Goal: Communication & Community: Participate in discussion

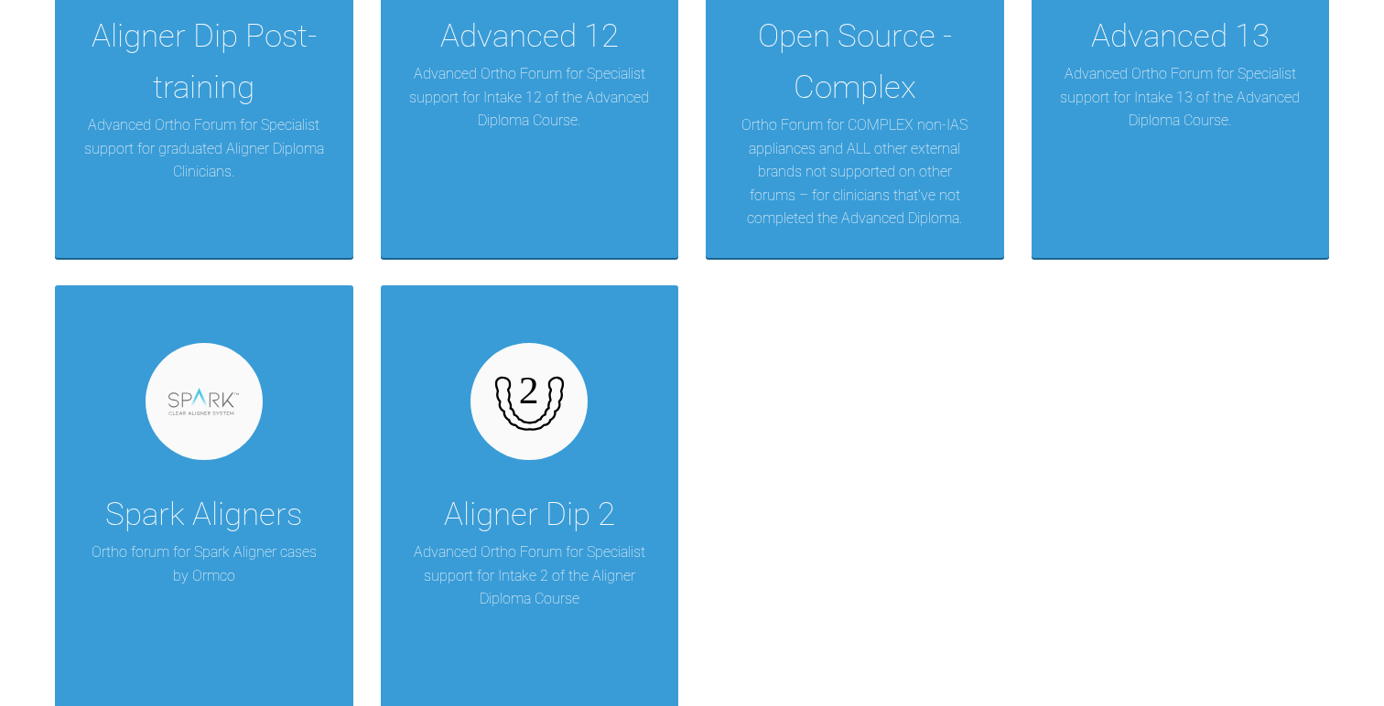
scroll to position [3685, 0]
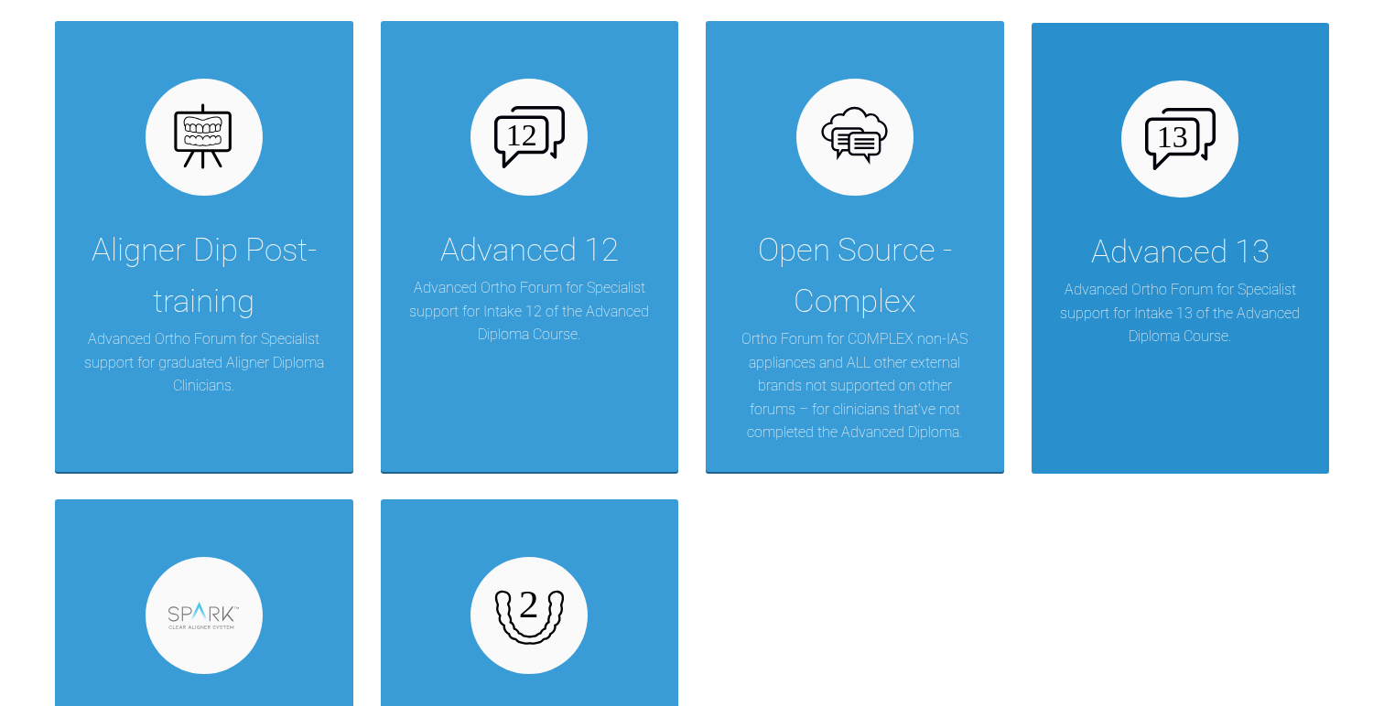
click at [1105, 318] on p "Advanced Ortho Forum for Specialist support for Intake 13 of the Advanced Diplo…" at bounding box center [1180, 313] width 243 height 70
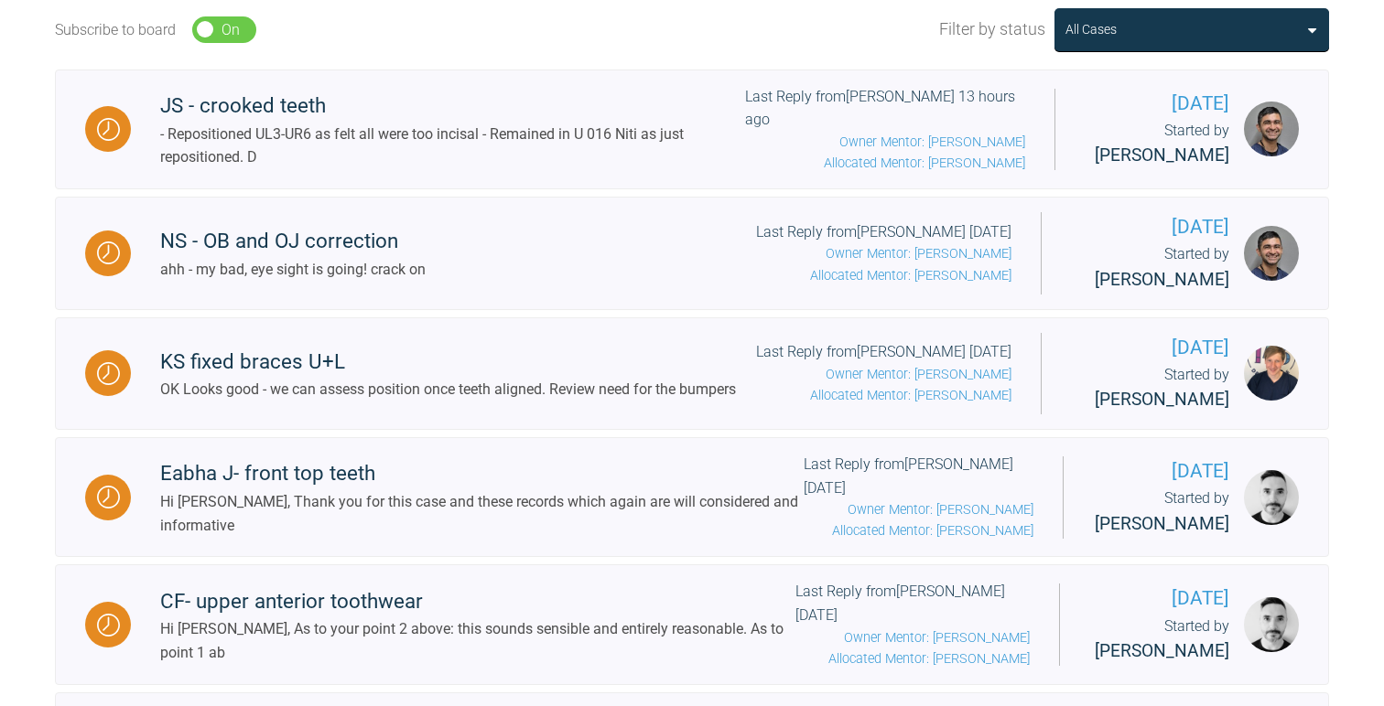
scroll to position [601, 0]
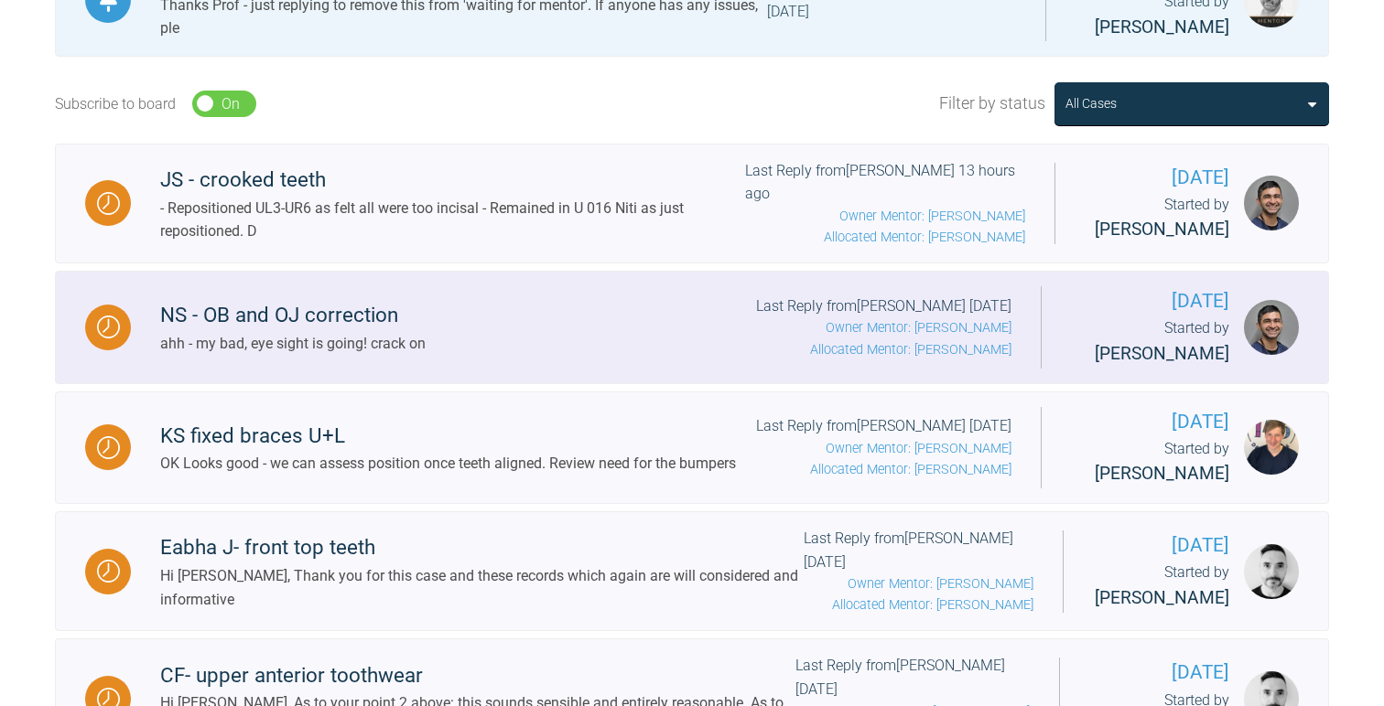
click at [979, 337] on p "Owner Mentor: [PERSON_NAME]" at bounding box center [883, 328] width 255 height 21
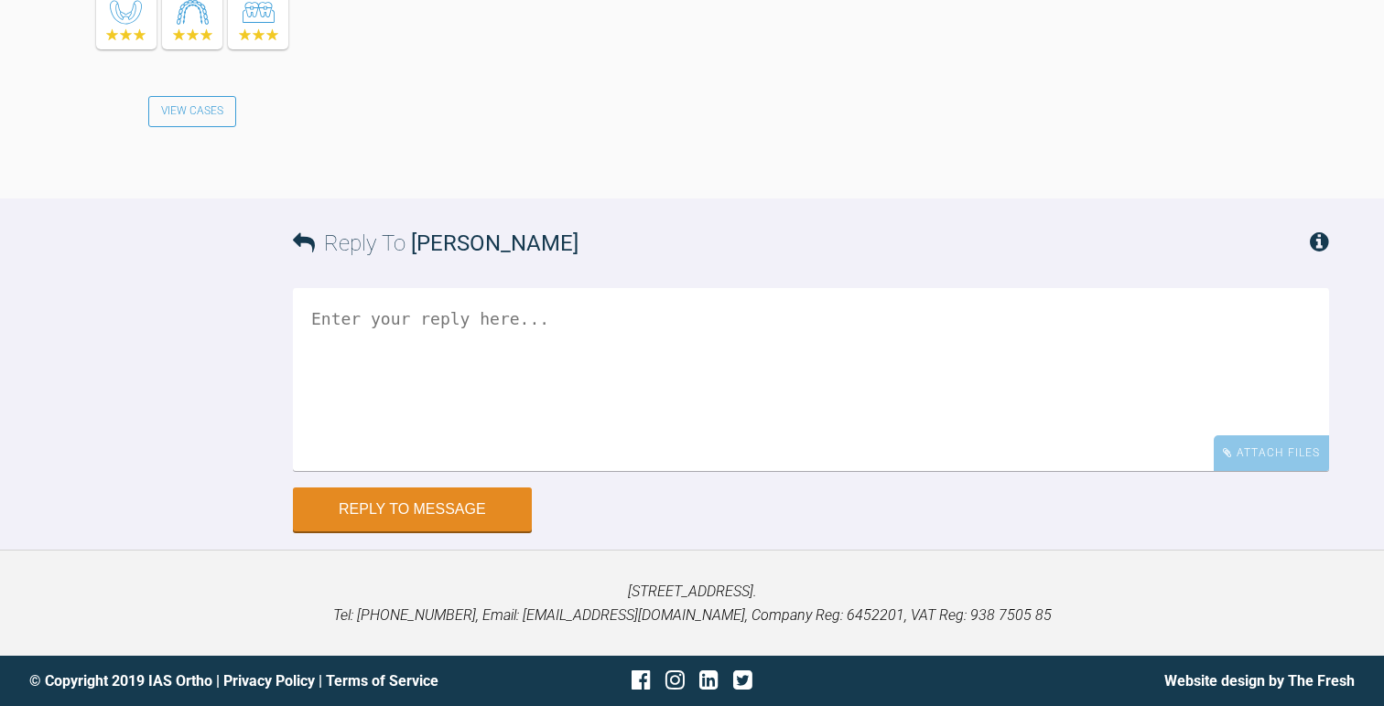
scroll to position [13025, 0]
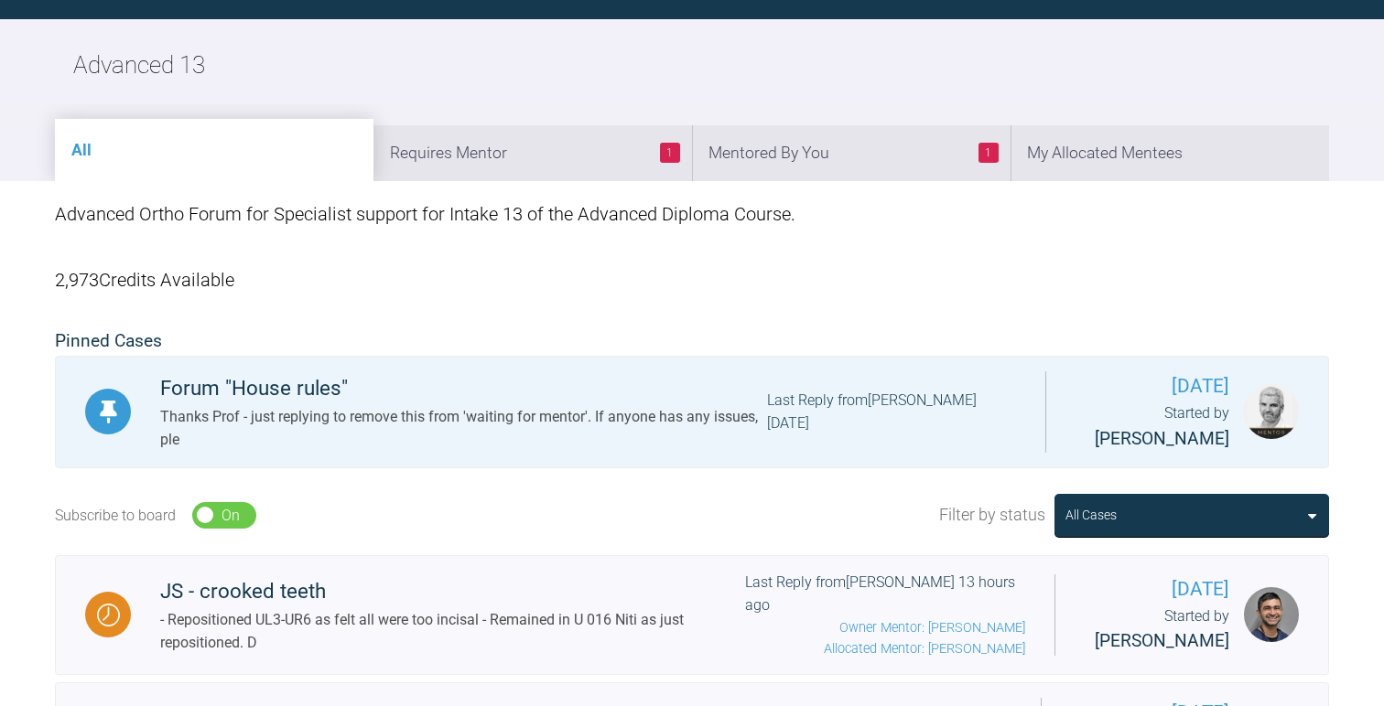
scroll to position [2679, 0]
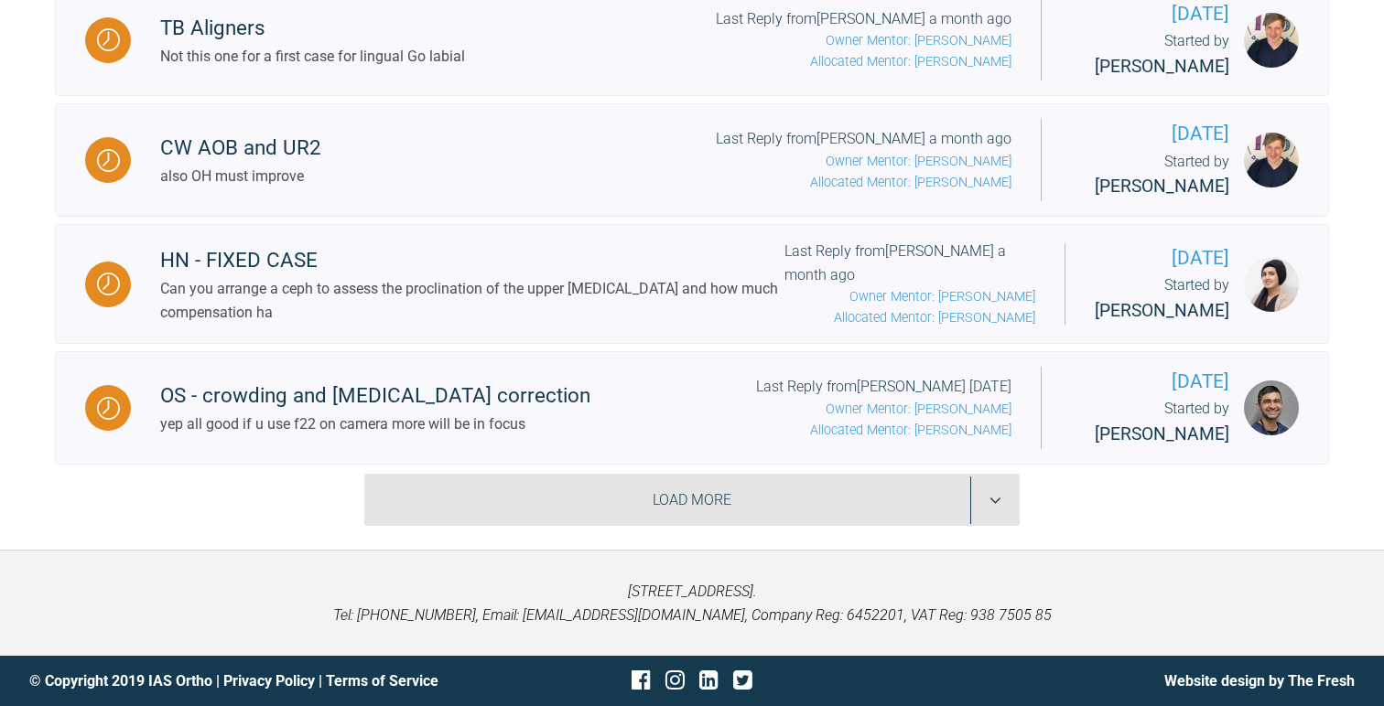
click at [539, 510] on div "Load More" at bounding box center [691, 500] width 655 height 53
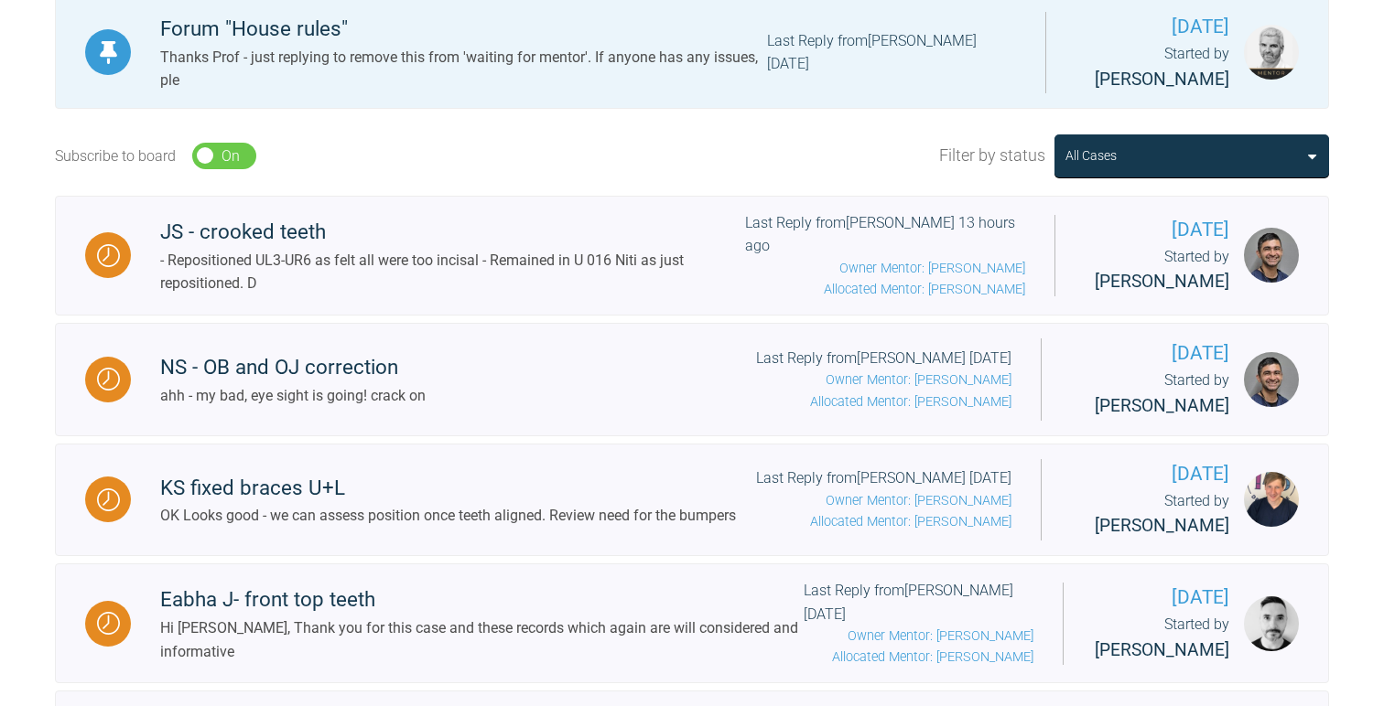
scroll to position [551, 0]
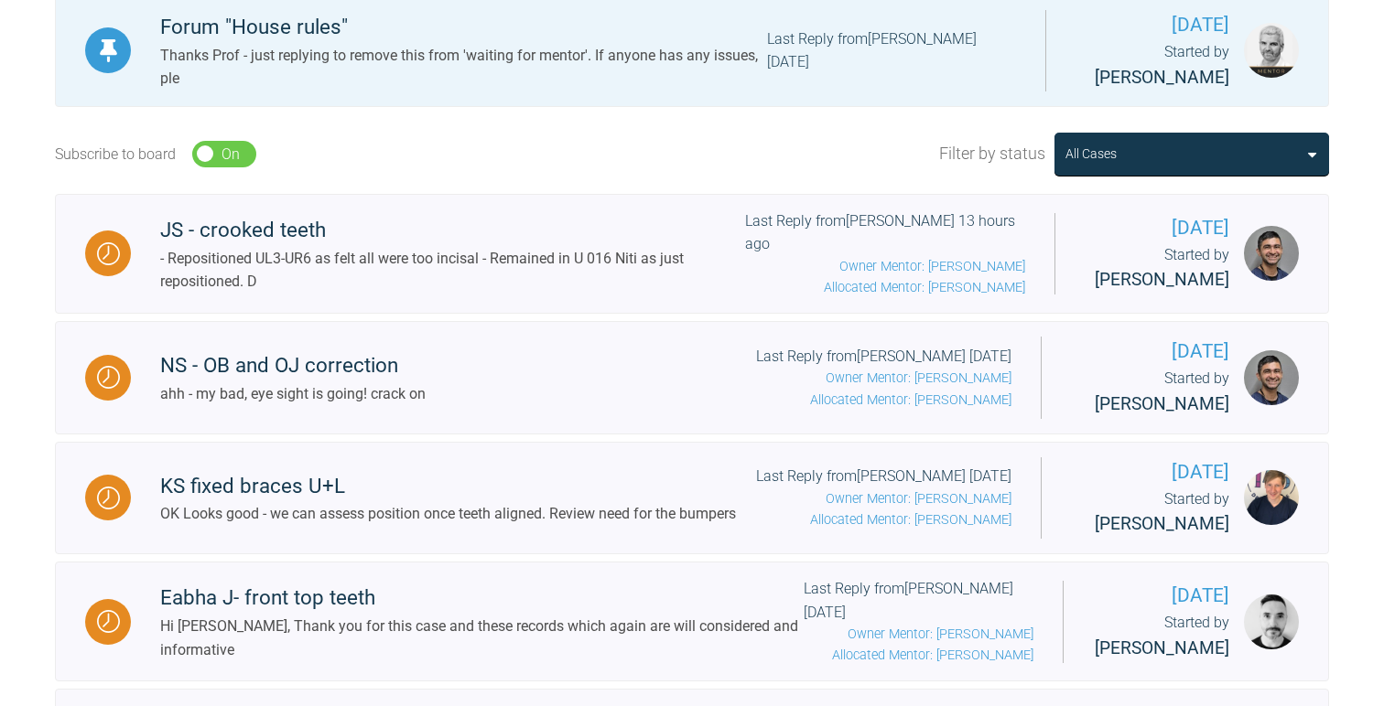
click at [539, 503] on div "KS fixed braces U+L" at bounding box center [448, 486] width 576 height 33
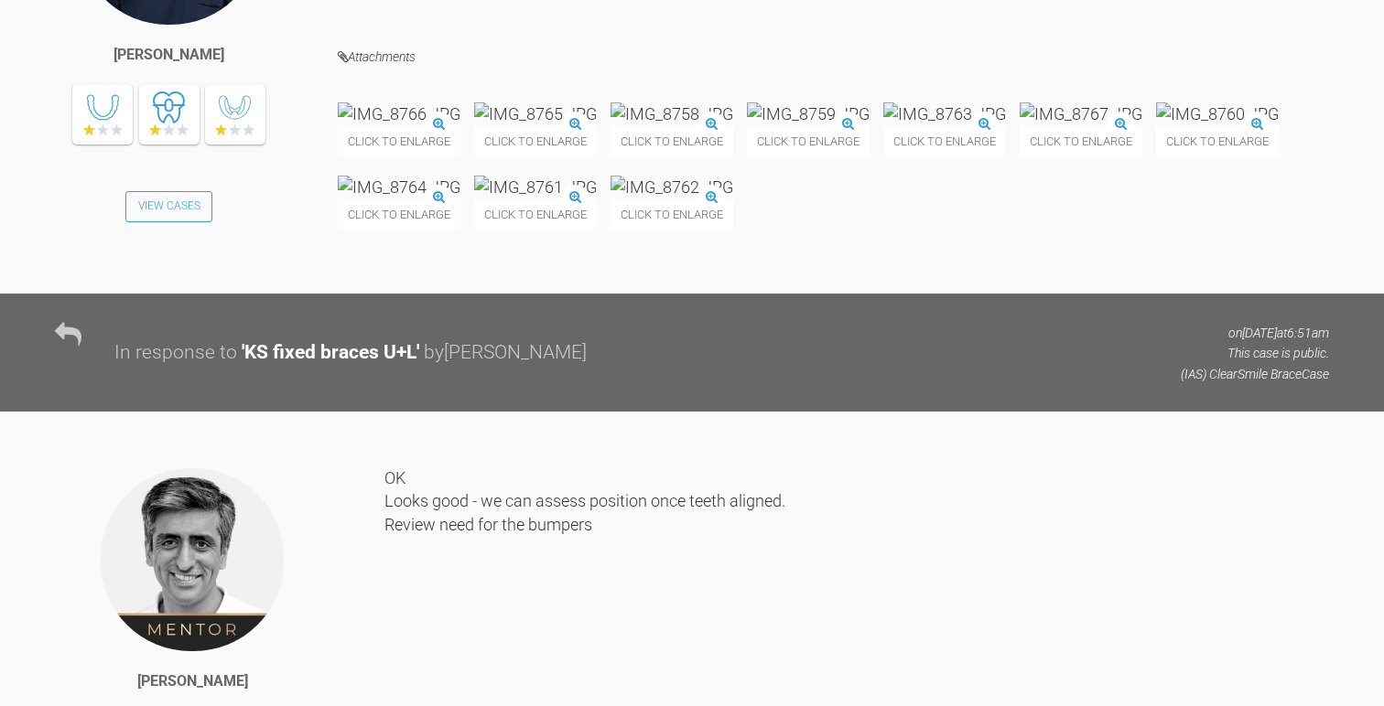
scroll to position [8464, 0]
